Goal: Check status: Check status

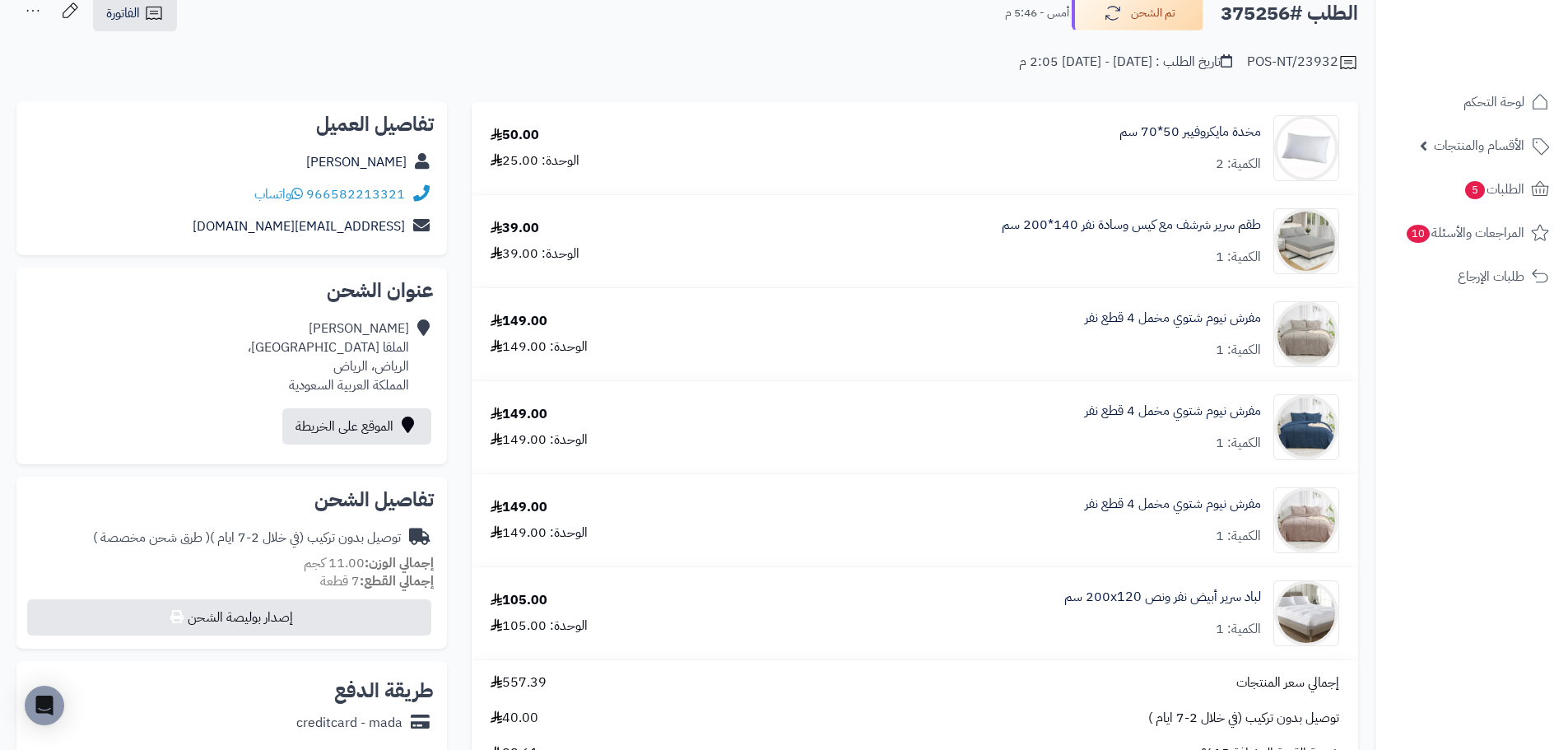
scroll to position [83, 0]
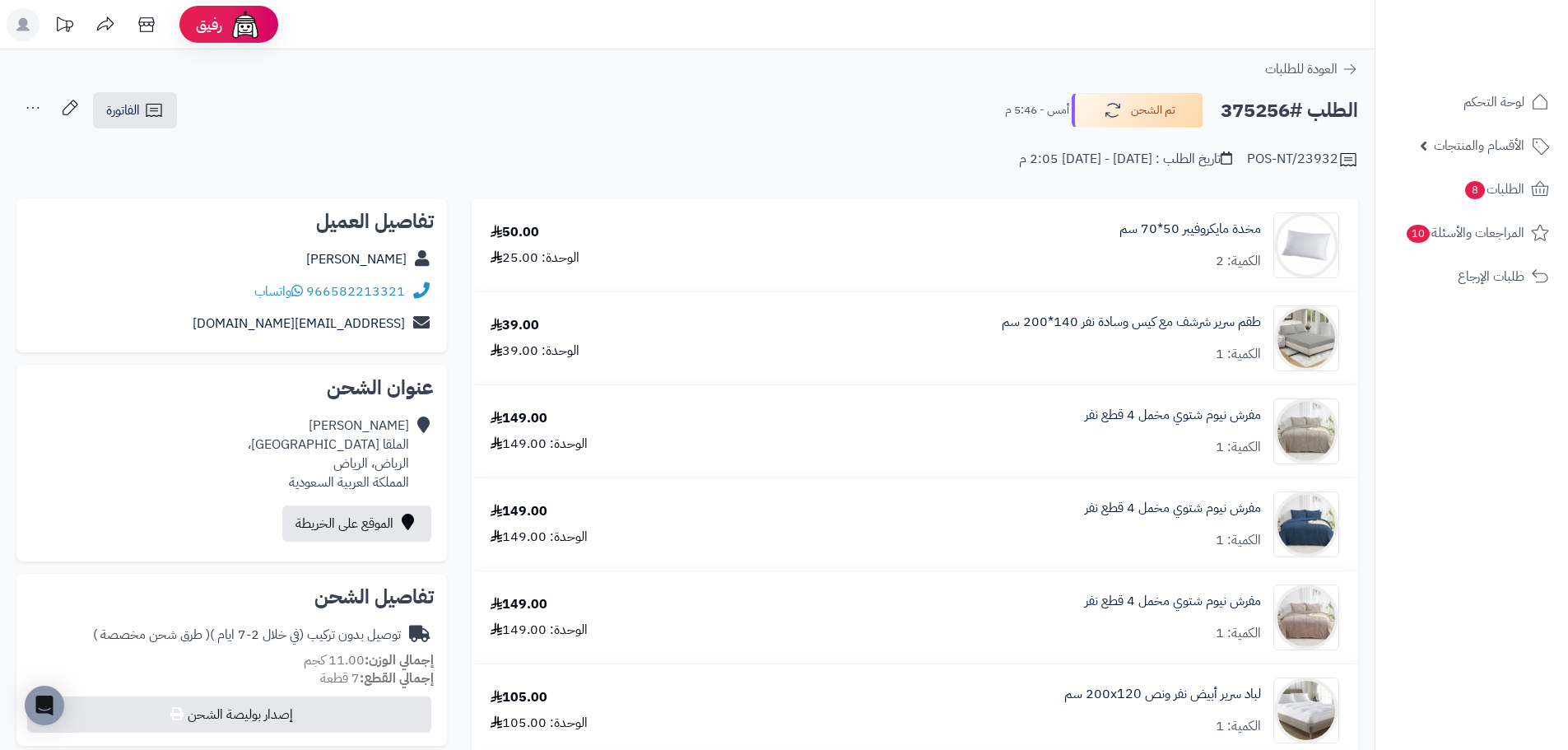
click at [1284, 102] on h2 "الطلب #375256" at bounding box center [1290, 110] width 138 height 34
copy h2 "375256"
